Goal: Check status: Check status

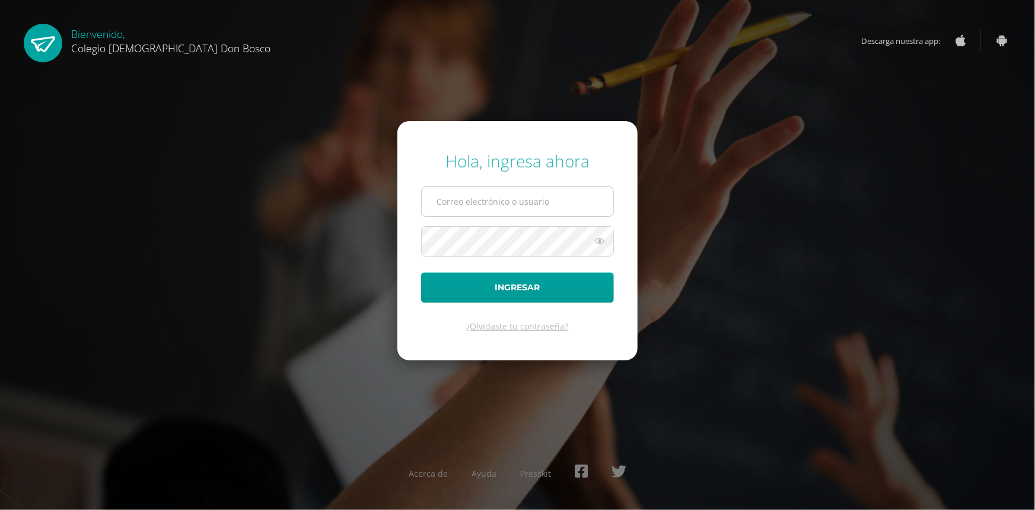
click at [495, 206] on input "text" at bounding box center [518, 201] width 192 height 29
type input "achamorrodl@gmail.com"
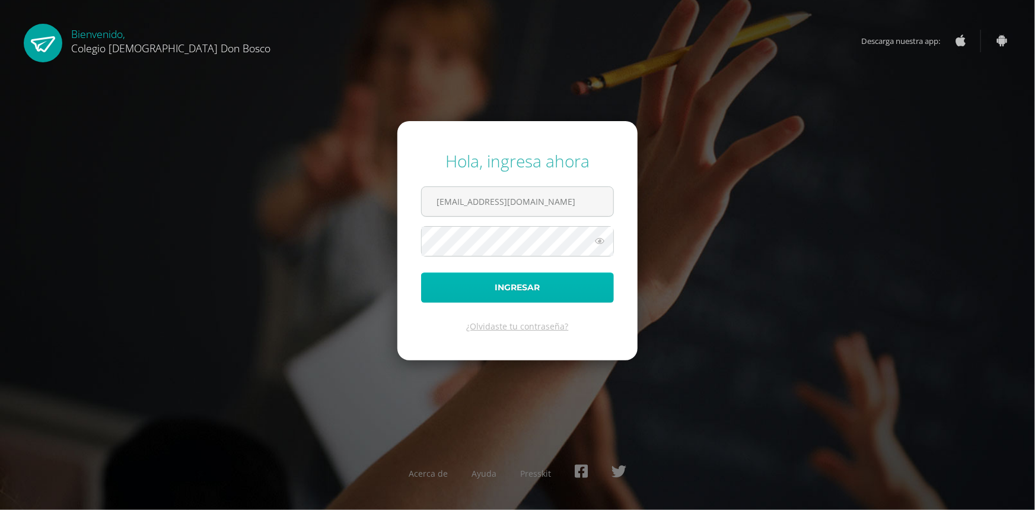
click at [492, 279] on button "Ingresar" at bounding box center [517, 287] width 193 height 30
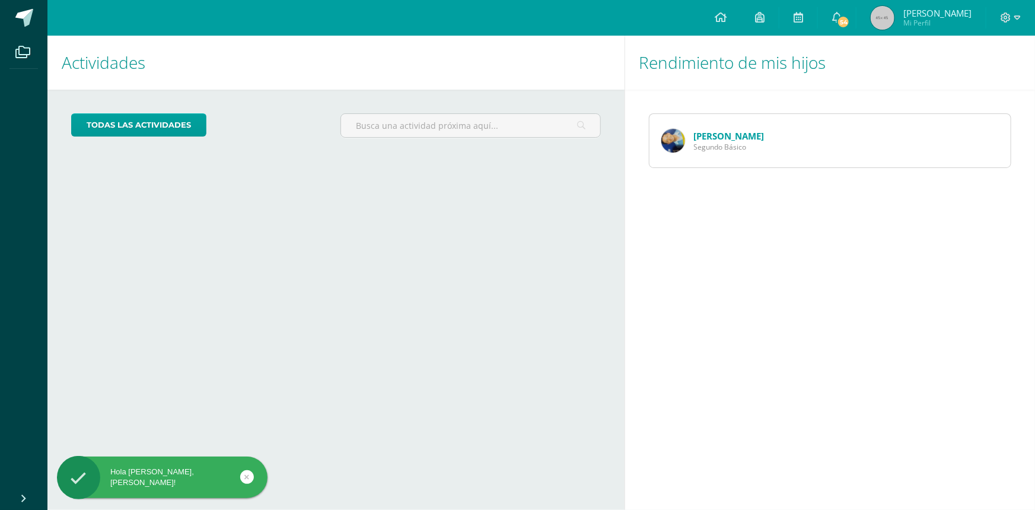
click at [730, 134] on link "[PERSON_NAME]" at bounding box center [729, 136] width 71 height 12
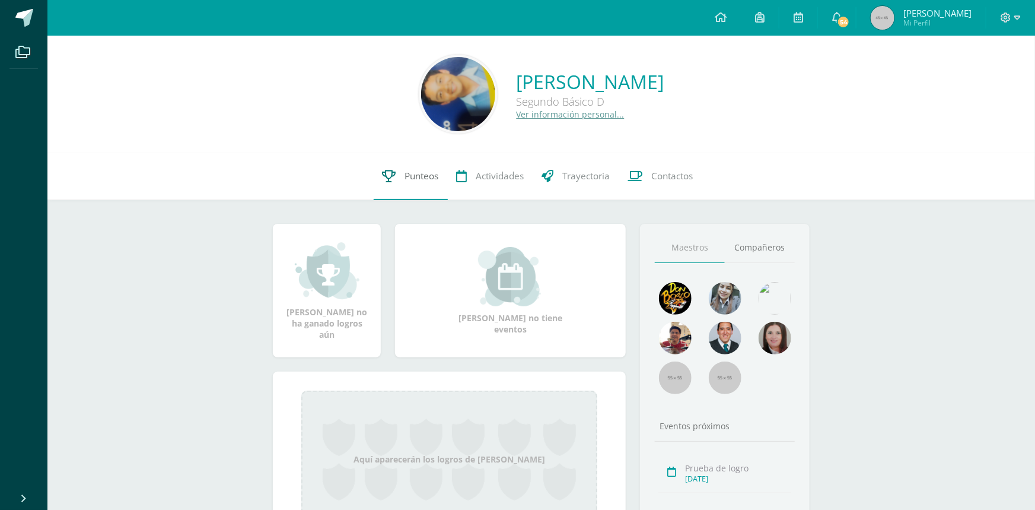
click at [415, 173] on span "Punteos" at bounding box center [422, 176] width 34 height 12
